Goal: Find specific page/section

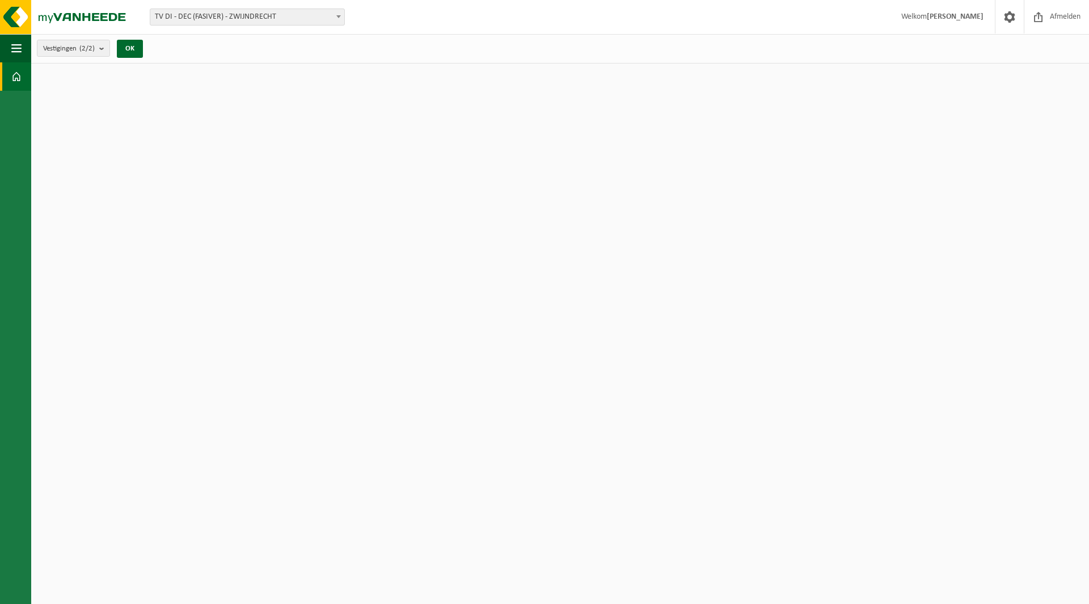
click at [299, 19] on span "TV DI - DEC (FASIVER) - ZWIJNDRECHT" at bounding box center [247, 17] width 194 height 16
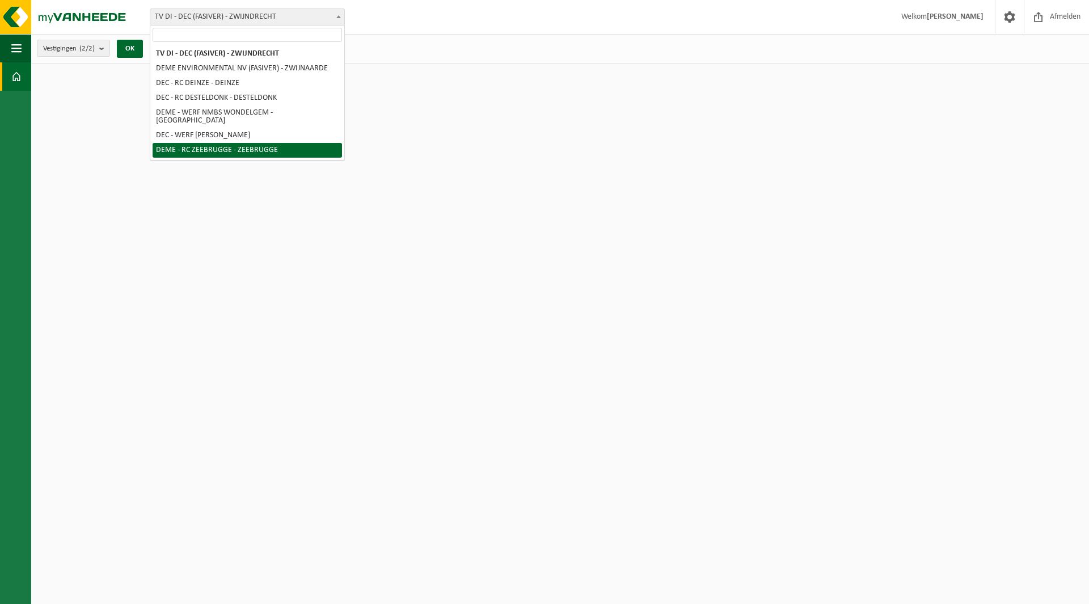
select select "131067"
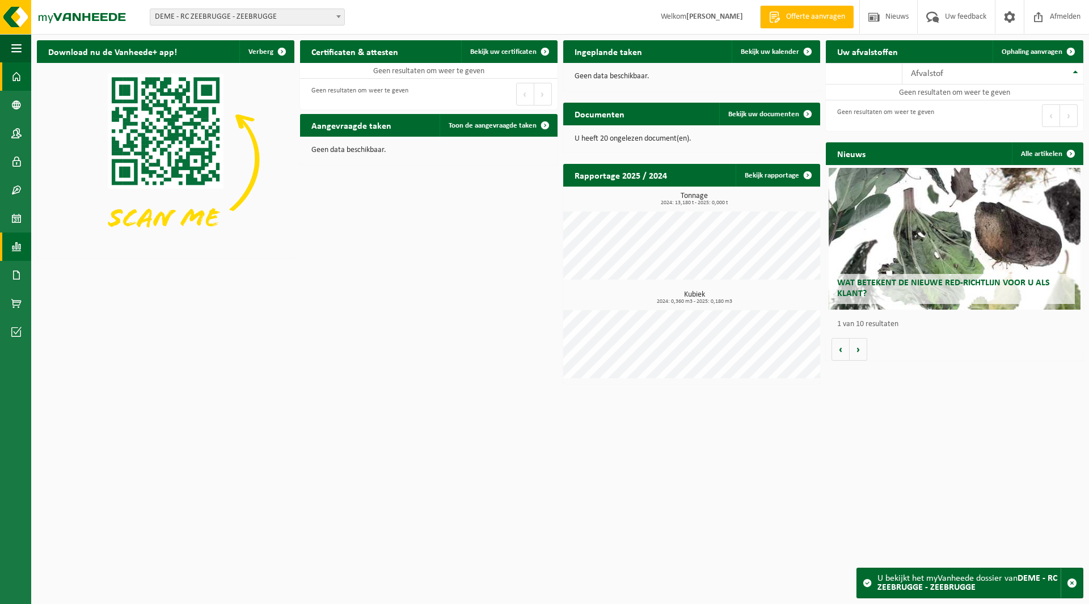
click at [19, 248] on span at bounding box center [16, 246] width 10 height 28
click at [87, 271] on span "In lijstvorm" at bounding box center [86, 271] width 40 height 22
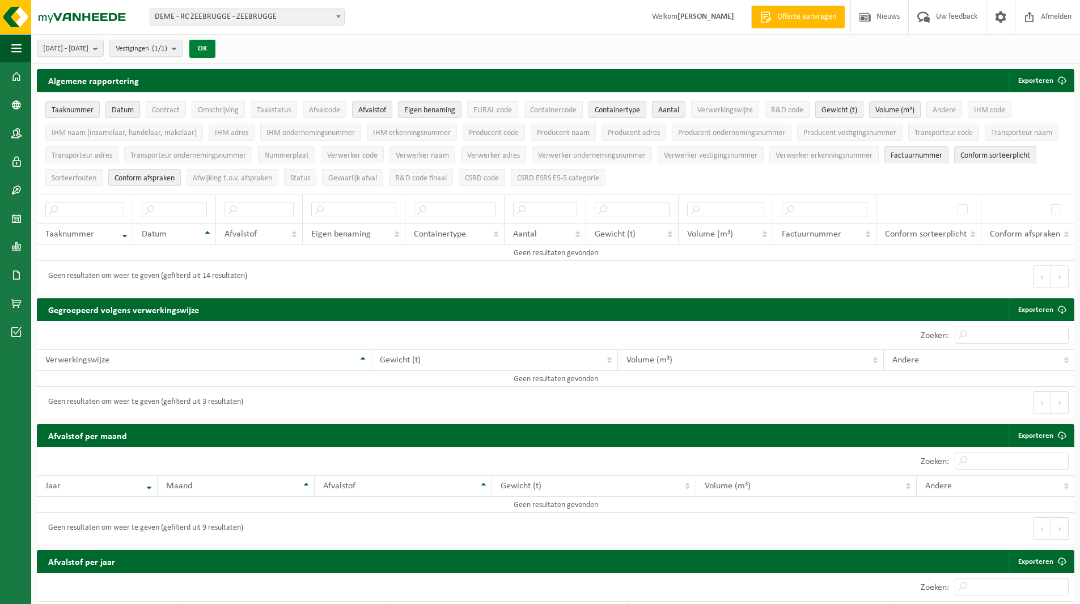
click at [215, 52] on button "OK" at bounding box center [202, 49] width 26 height 18
